Goal: Obtain resource: Obtain resource

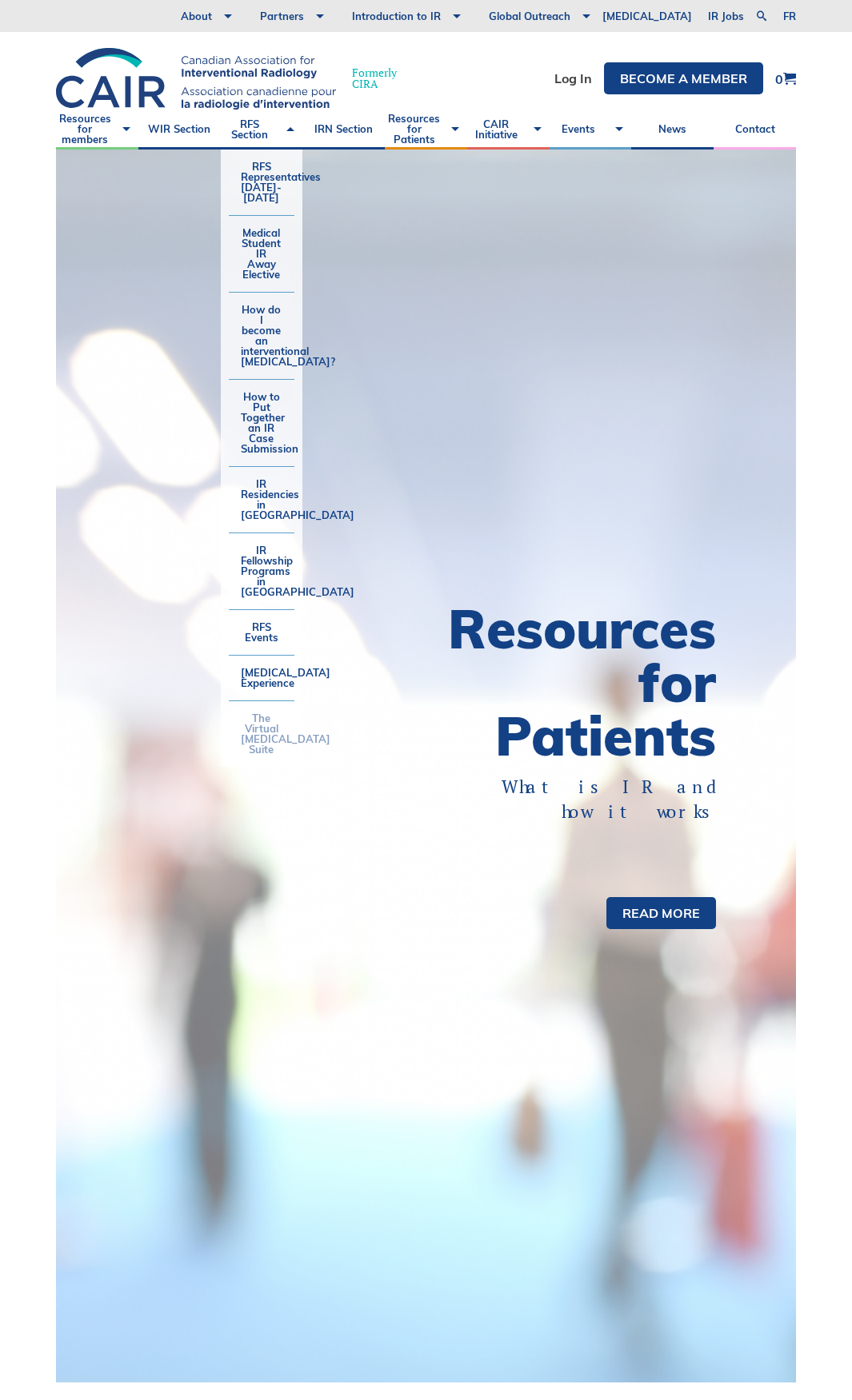
click at [273, 737] on link "The Virtual [MEDICAL_DATA] Suite" at bounding box center [262, 733] width 66 height 65
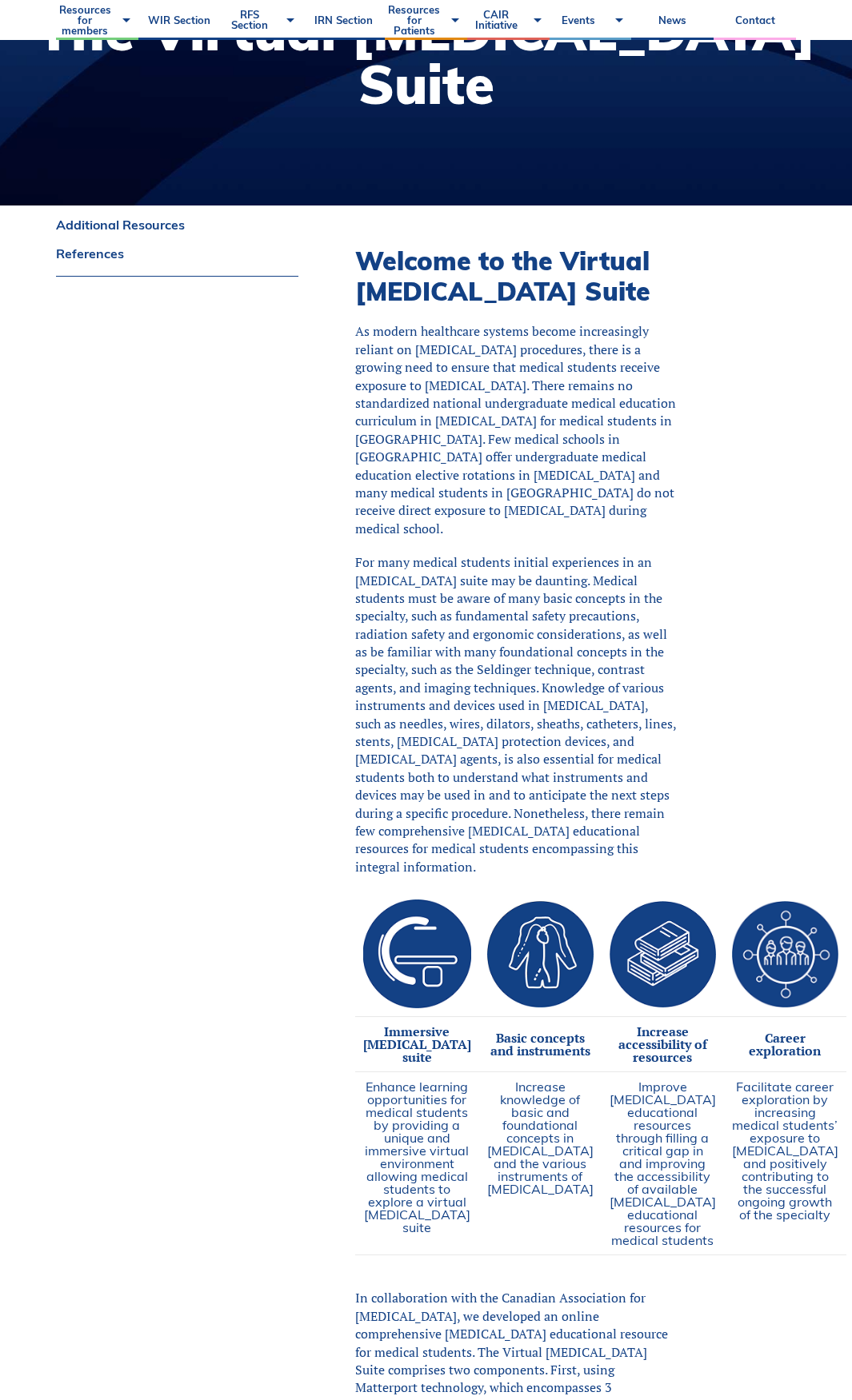
scroll to position [640, 0]
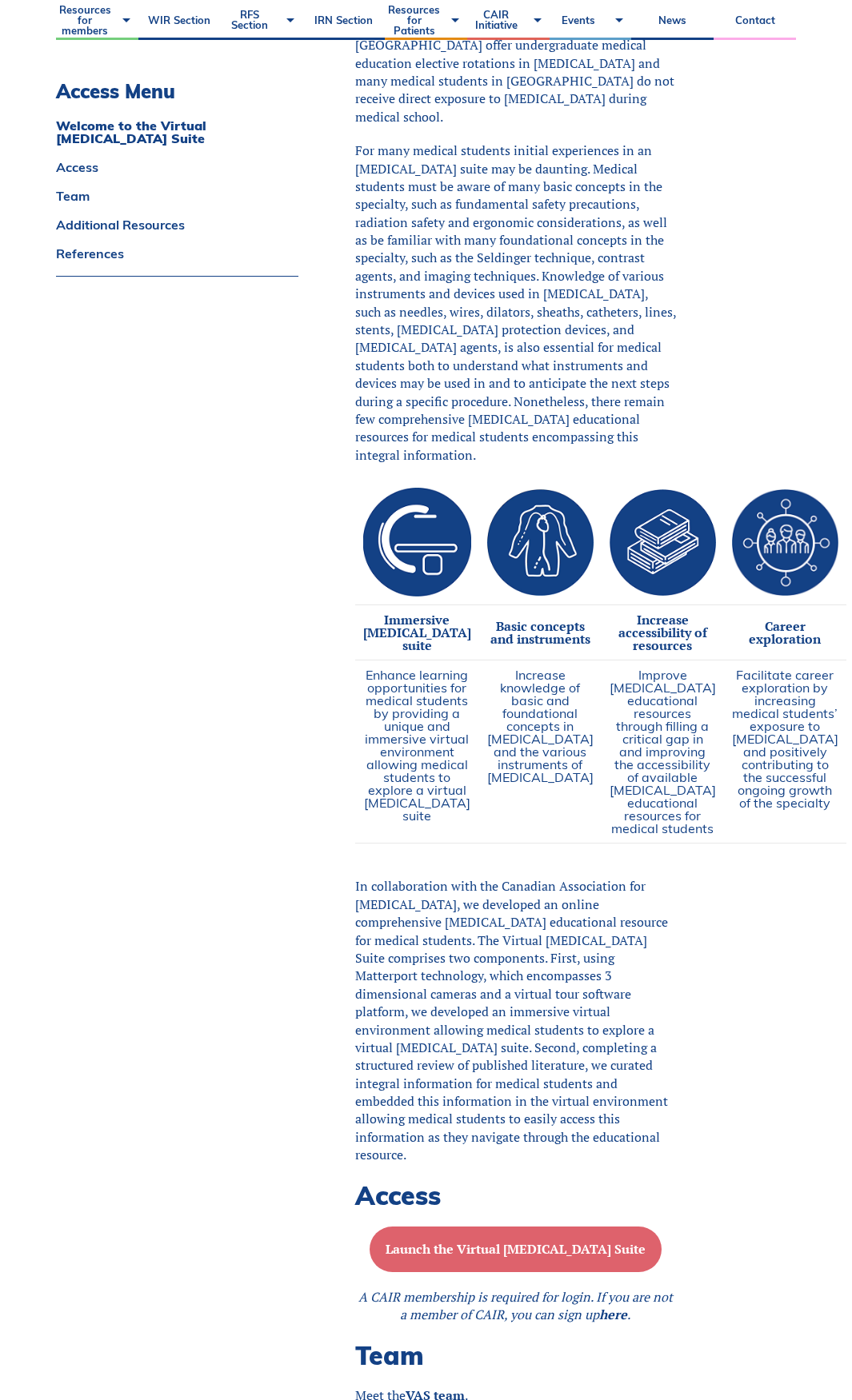
click at [574, 1257] on b "Launch the Virtual Angiography Suite" at bounding box center [515, 1248] width 260 height 18
click at [470, 1251] on button "Launch the Virtual Angiography Suite" at bounding box center [515, 1249] width 292 height 46
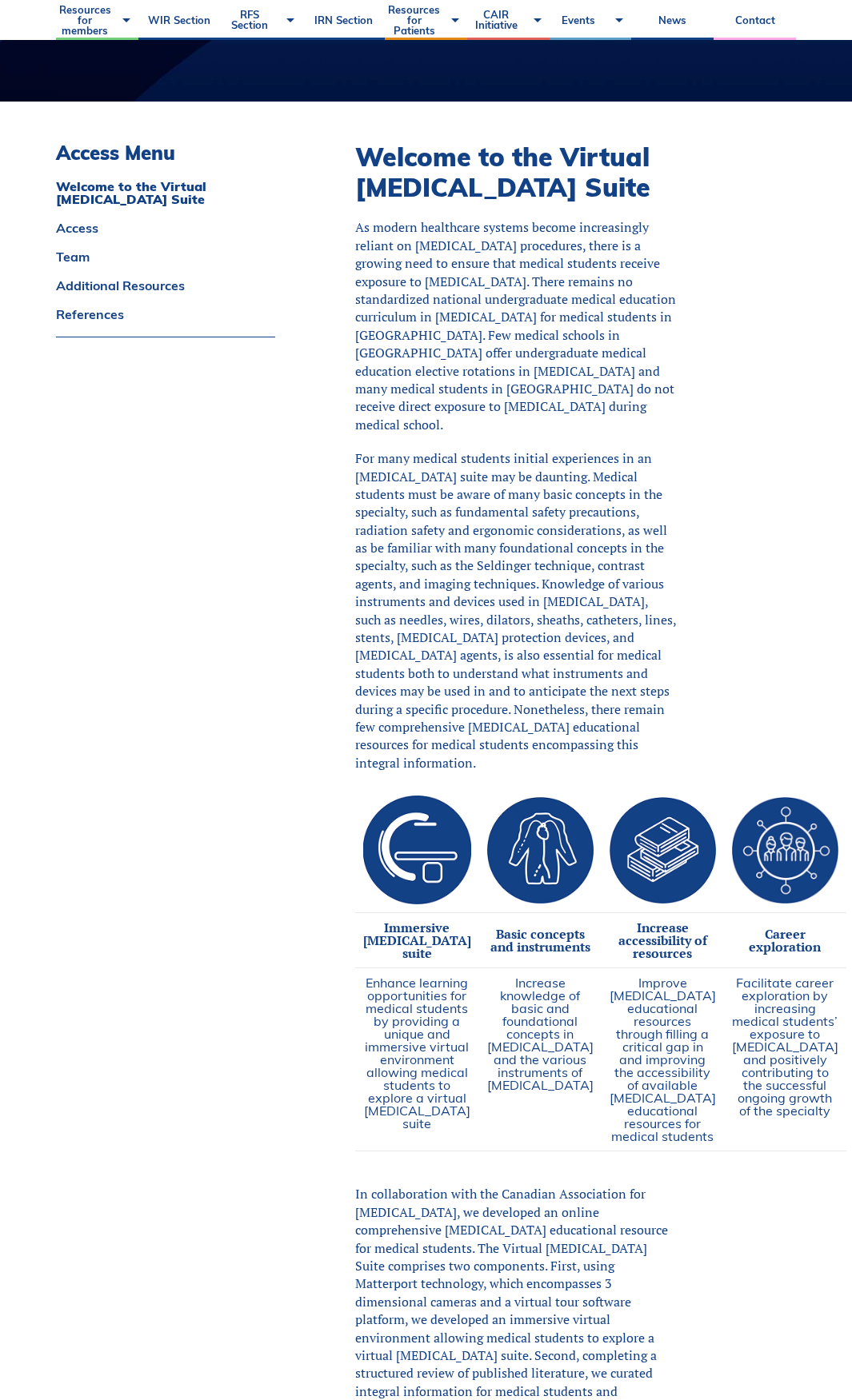
scroll to position [480, 0]
